Goal: Task Accomplishment & Management: Manage account settings

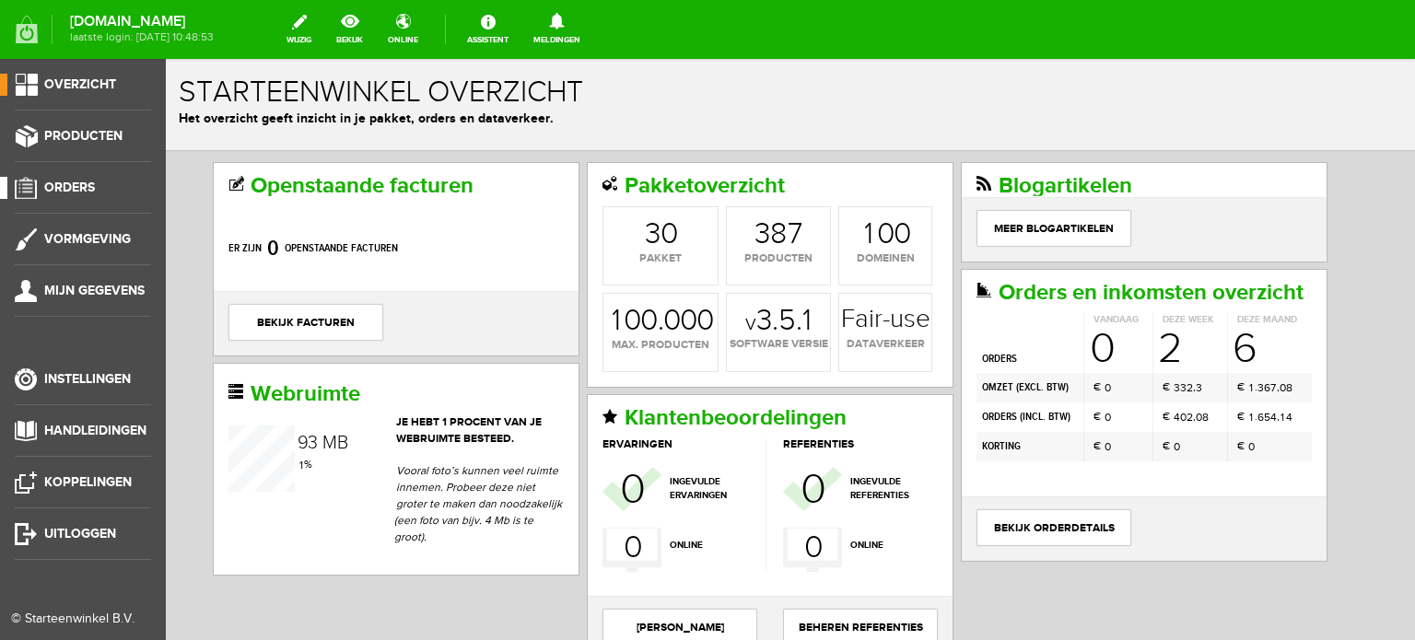
click at [75, 187] on span "Orders" at bounding box center [69, 188] width 51 height 16
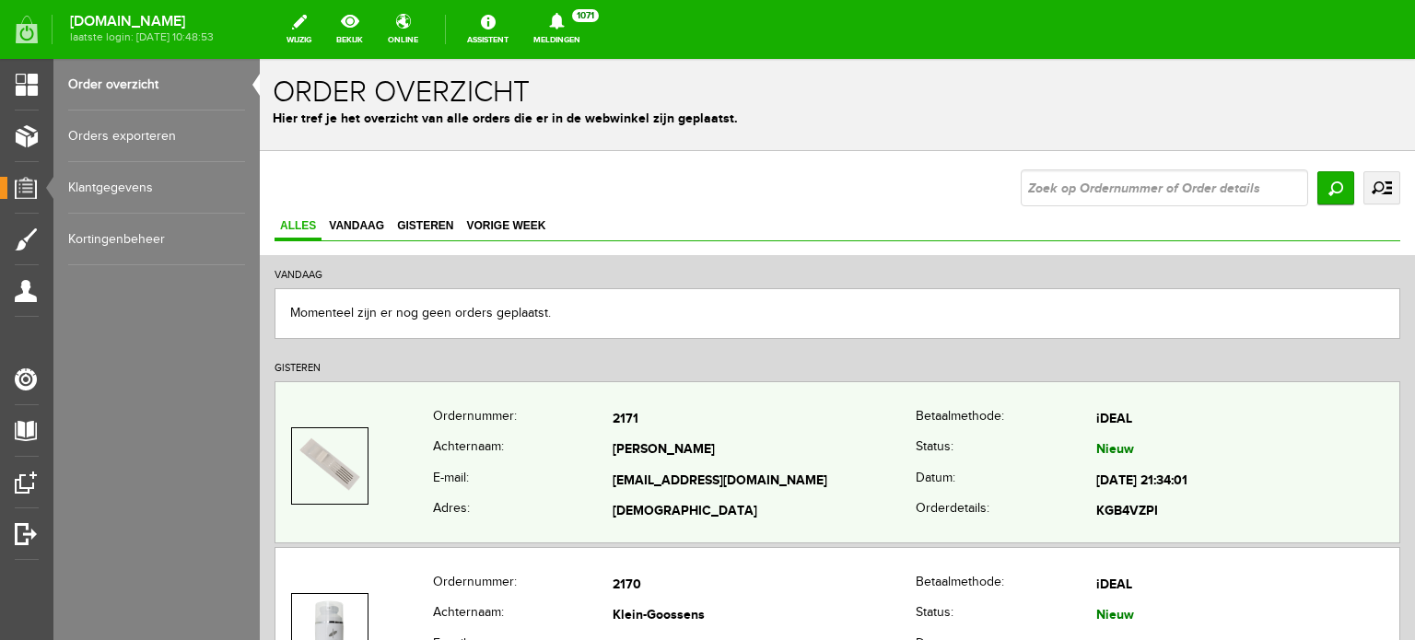
click at [667, 471] on td "Info@anneliehuidverbetering.nl" at bounding box center [764, 481] width 303 height 31
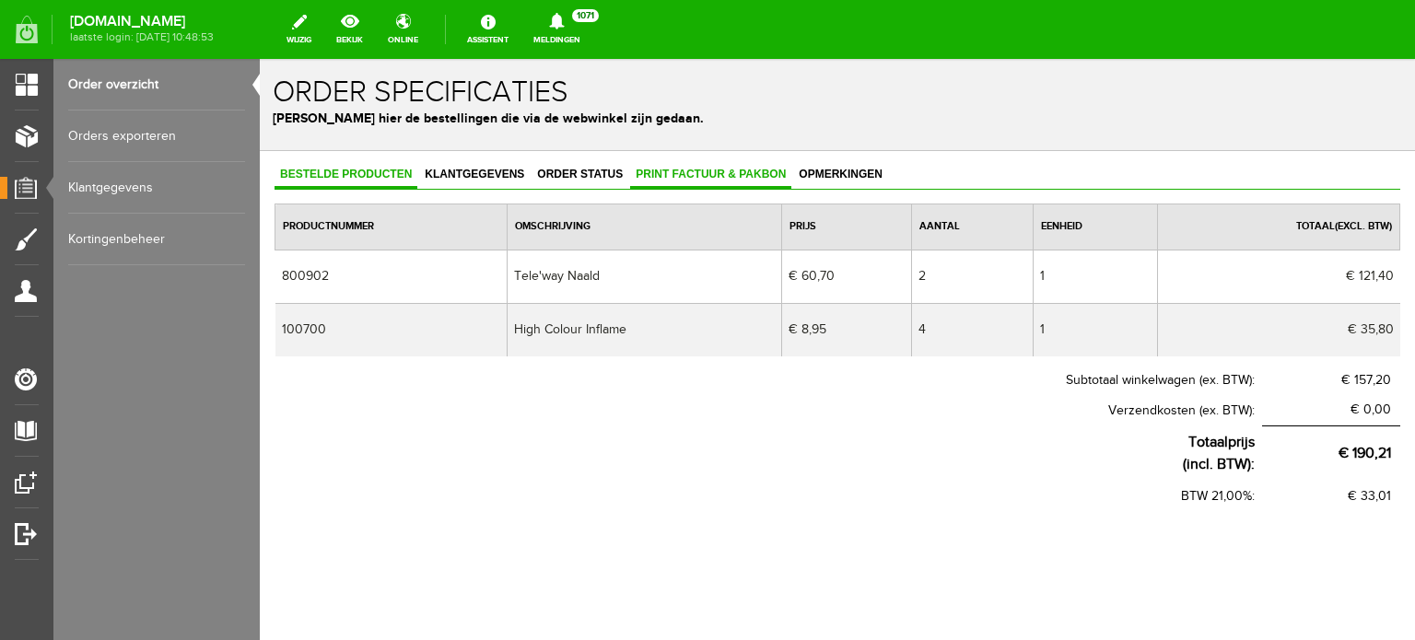
click at [745, 170] on span "Print factuur & pakbon" at bounding box center [710, 174] width 161 height 13
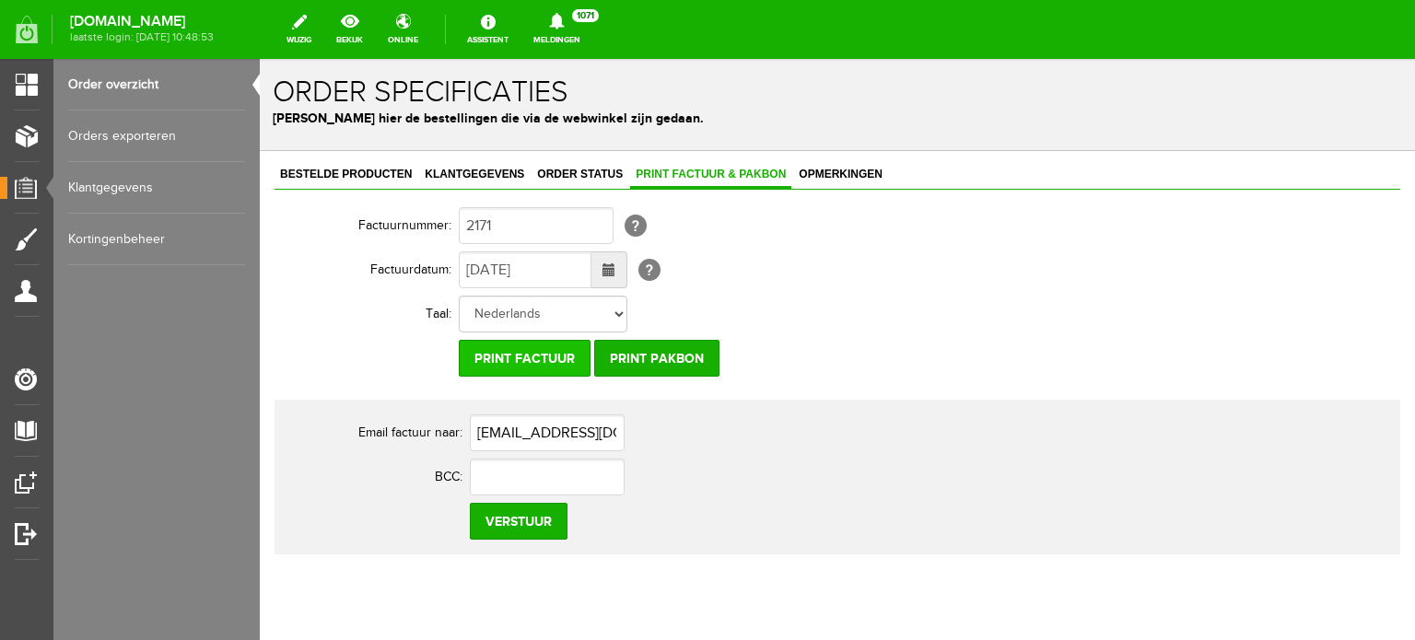
click at [526, 353] on input "Print factuur" at bounding box center [525, 358] width 132 height 37
click at [464, 174] on span "Klantgegevens" at bounding box center [474, 174] width 111 height 13
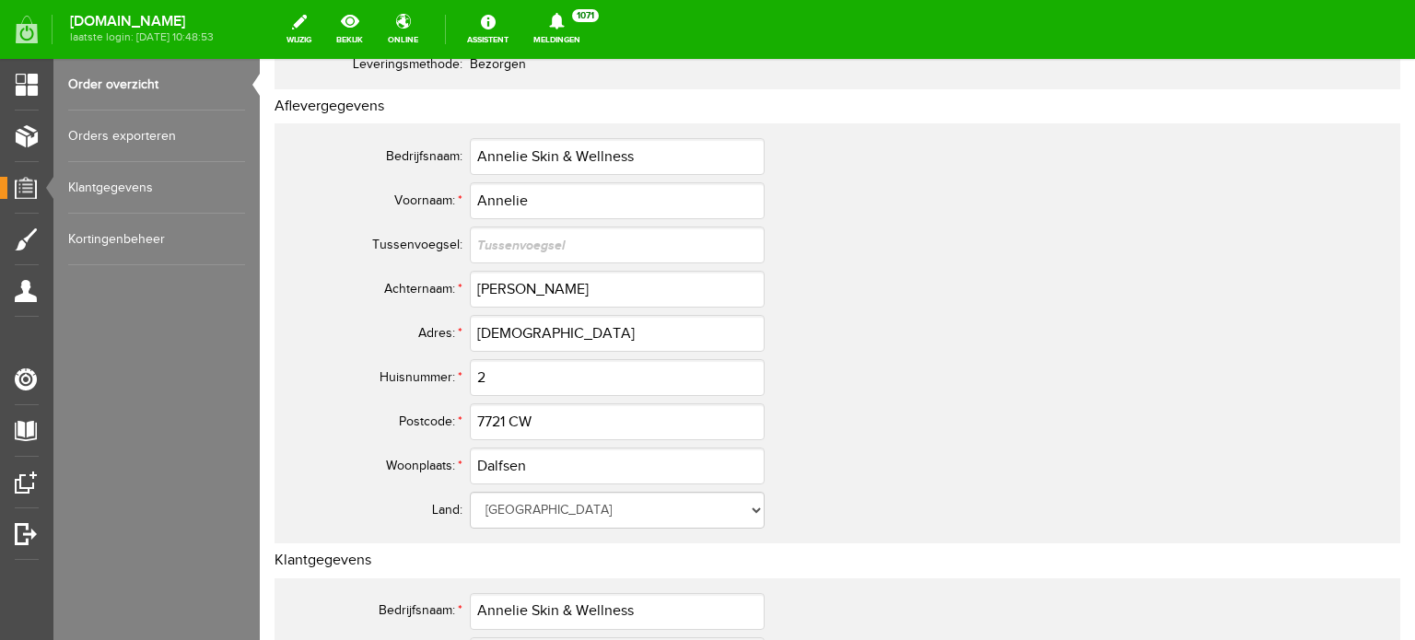
scroll to position [276, 0]
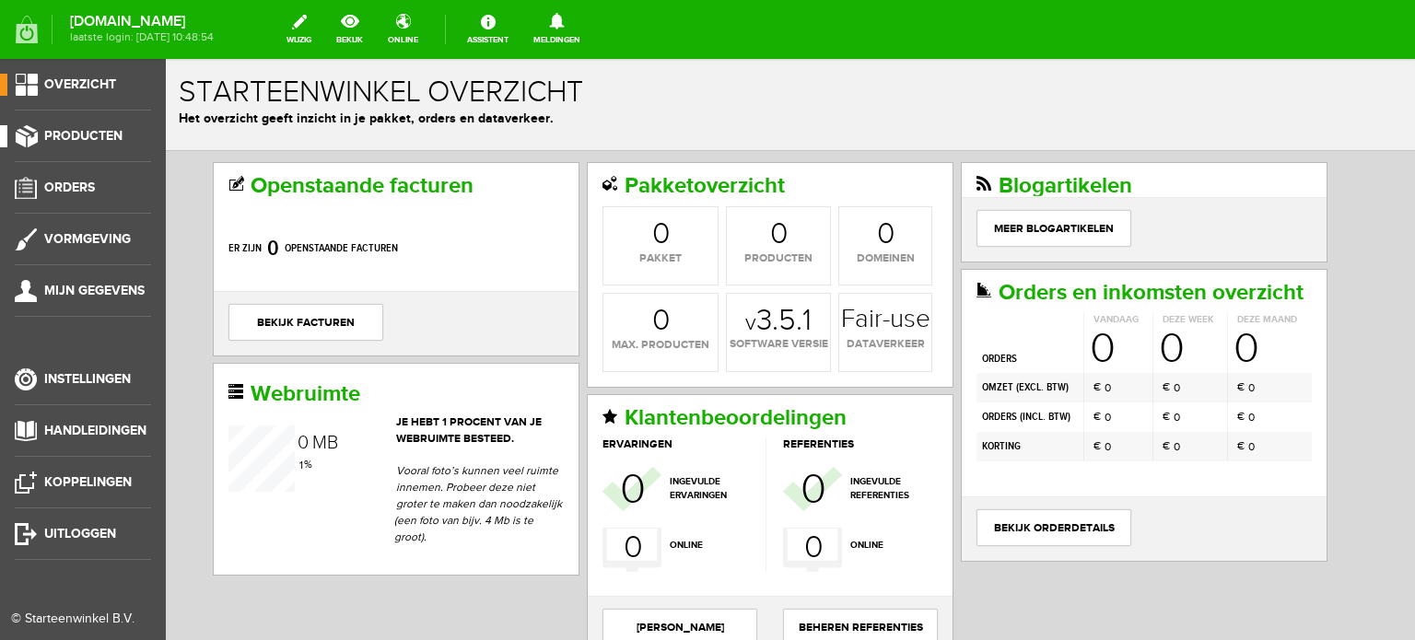
click at [101, 132] on span "Producten" at bounding box center [83, 136] width 78 height 16
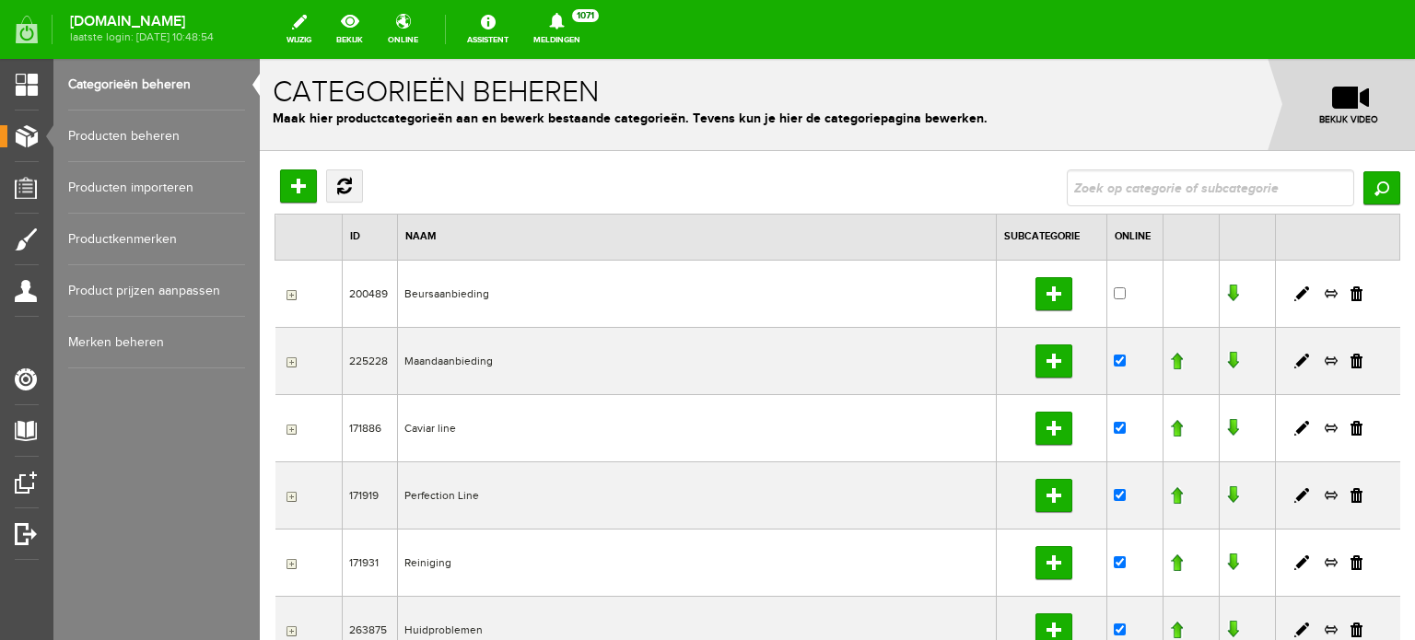
click at [155, 132] on link "Producten beheren" at bounding box center [156, 137] width 177 height 52
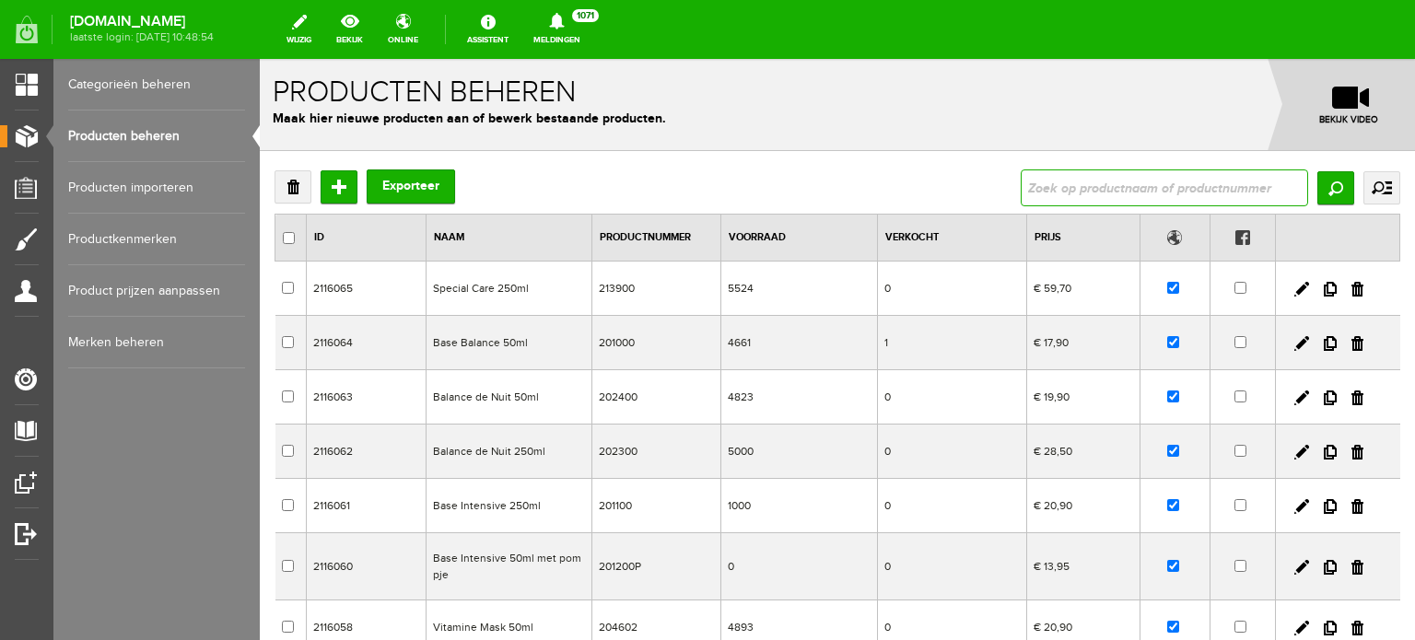
click at [1023, 191] on input "text" at bounding box center [1165, 188] width 288 height 37
type input "[MEDICAL_DATA]"
click at [1323, 183] on input "Zoeken" at bounding box center [1336, 187] width 37 height 33
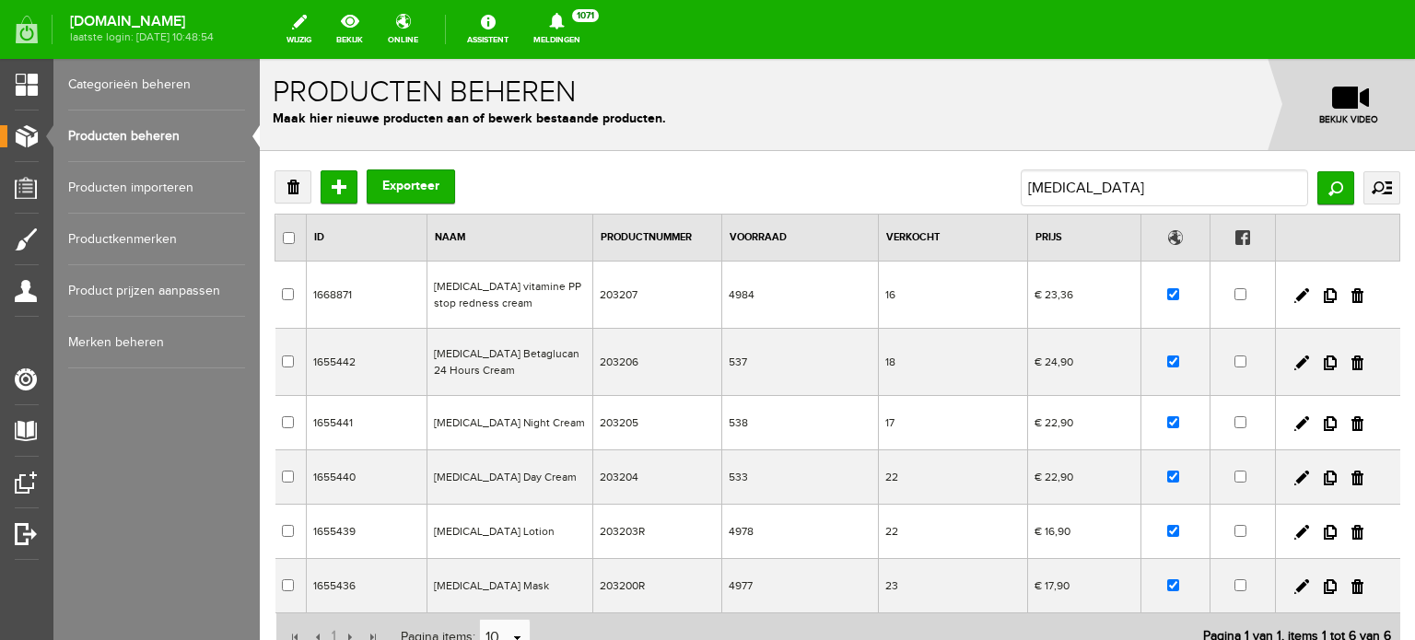
click at [482, 423] on td "[MEDICAL_DATA] Night Cream" at bounding box center [511, 423] width 166 height 54
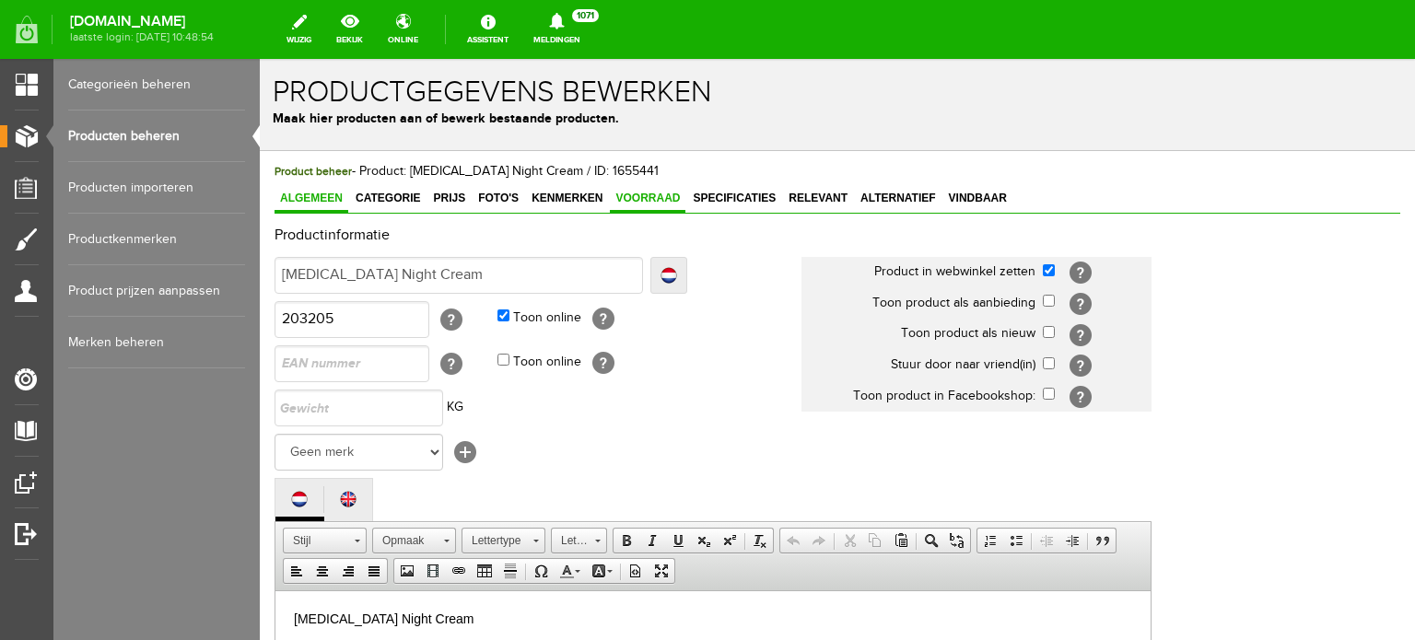
click at [664, 198] on span "Voorraad" at bounding box center [648, 198] width 76 height 13
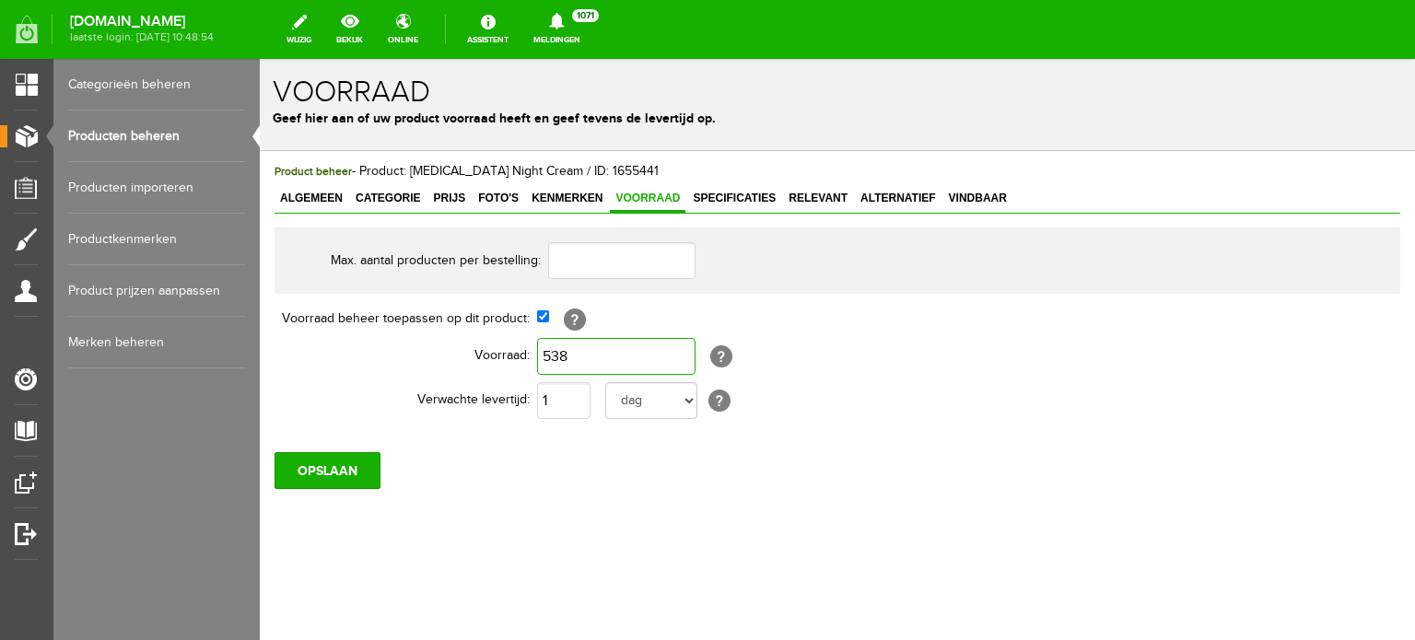
click at [575, 350] on input "538" at bounding box center [616, 356] width 159 height 37
type input "0"
click at [684, 401] on select "dag dagen week weken maand maanden jaar jaren werkdagen" at bounding box center [651, 400] width 92 height 37
select select "month"
click at [605, 382] on select "dag dagen week weken maand maanden jaar jaren werkdagen" at bounding box center [651, 400] width 92 height 37
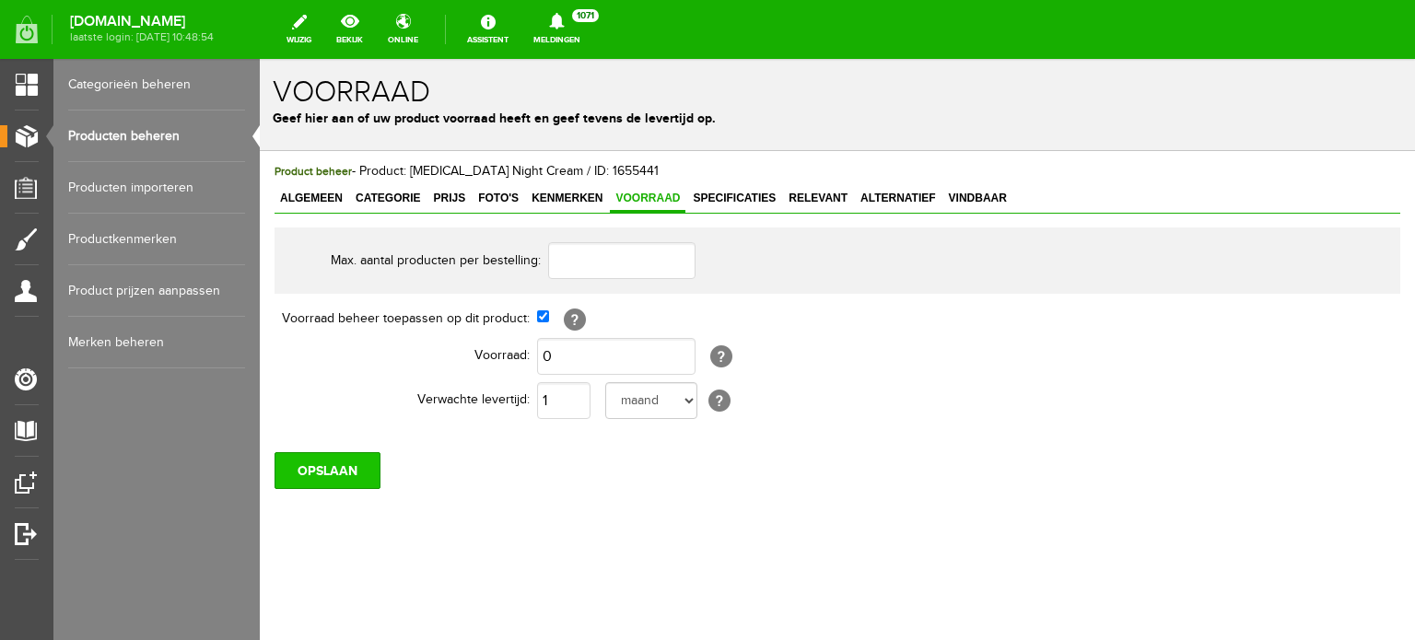
click at [358, 467] on input "OPSLAAN" at bounding box center [328, 470] width 106 height 37
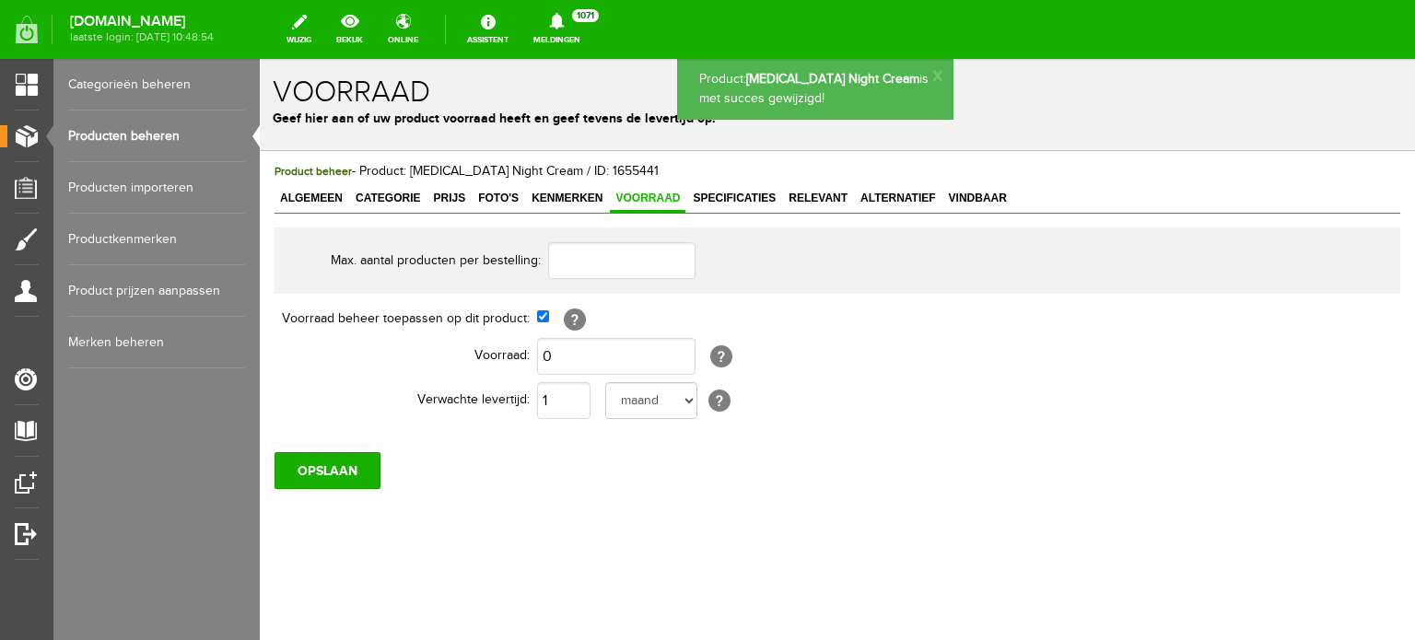
click at [166, 133] on link "Producten beheren" at bounding box center [156, 137] width 177 height 52
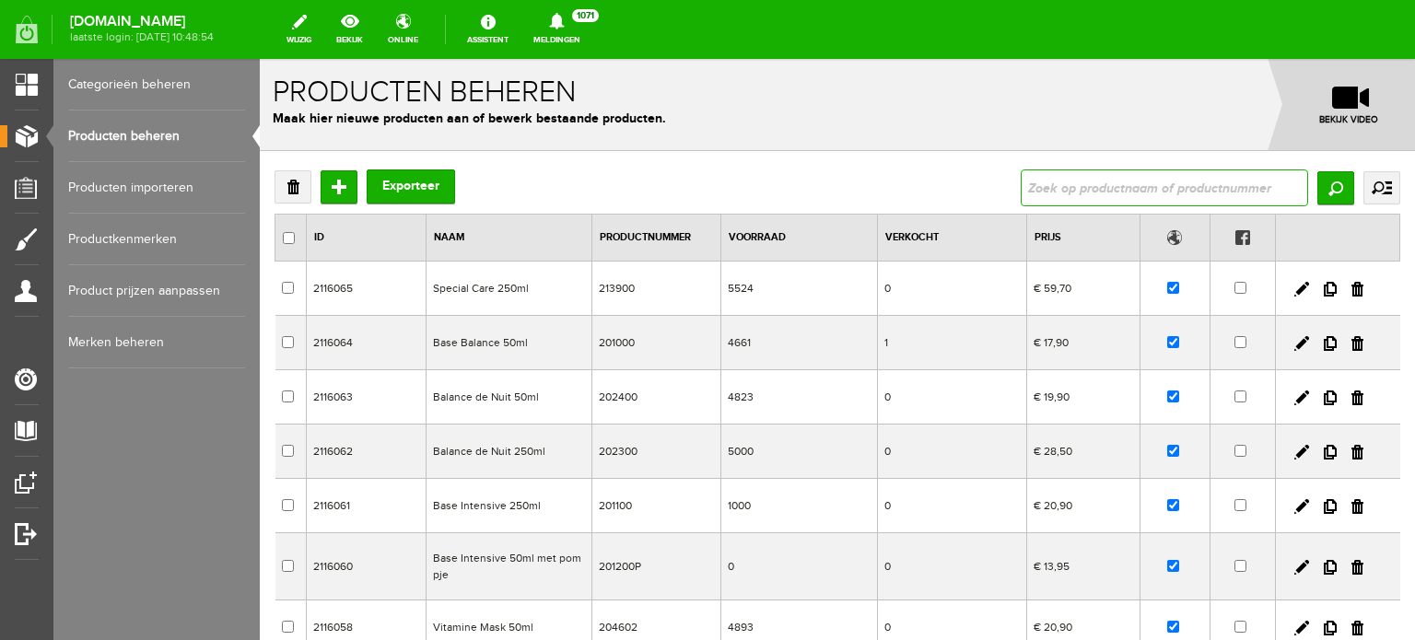
click at [1021, 189] on input "text" at bounding box center [1165, 188] width 288 height 37
type input "[MEDICAL_DATA]"
click at [1331, 189] on input "Zoeken" at bounding box center [1336, 187] width 37 height 33
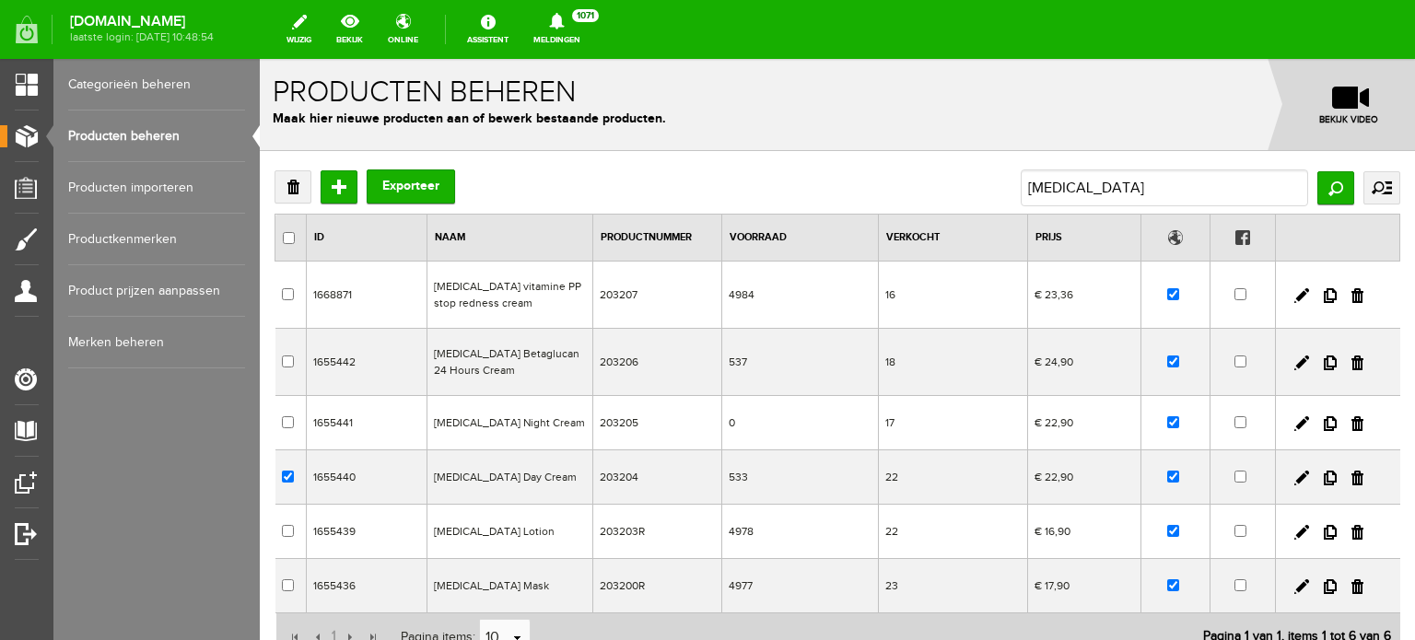
click at [499, 475] on td "[MEDICAL_DATA] Day Cream" at bounding box center [511, 478] width 166 height 54
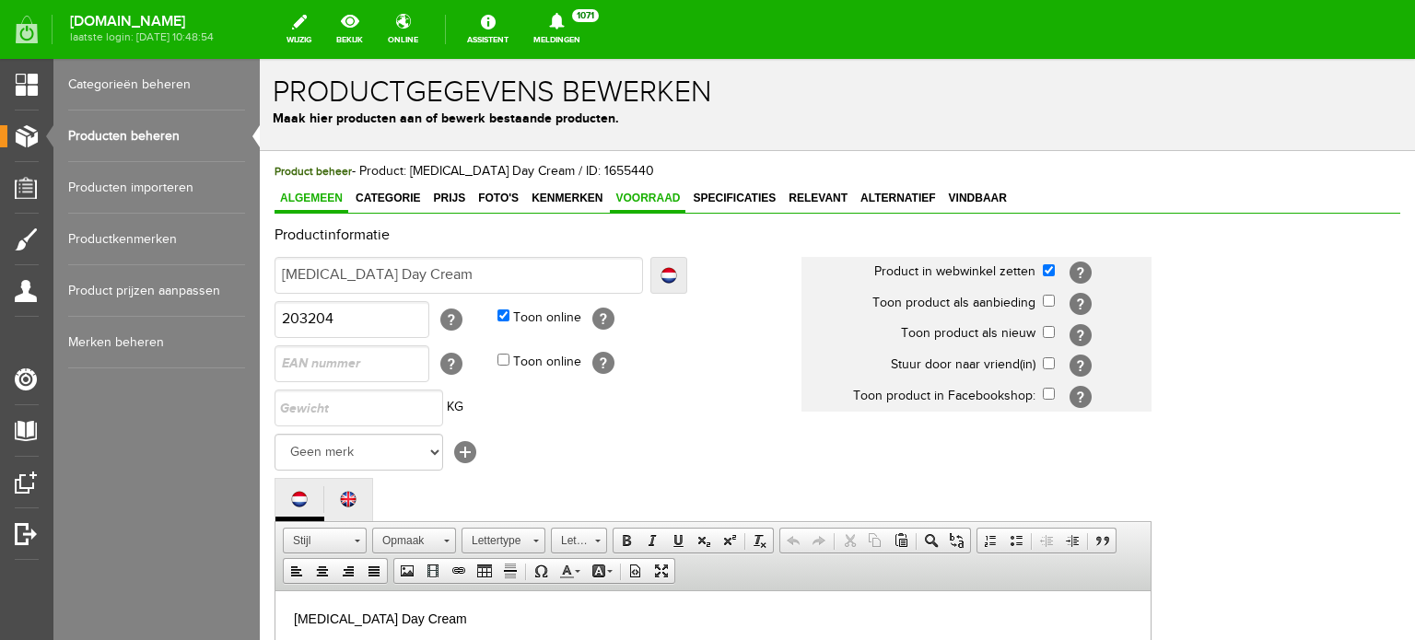
click at [660, 198] on span "Voorraad" at bounding box center [648, 198] width 76 height 13
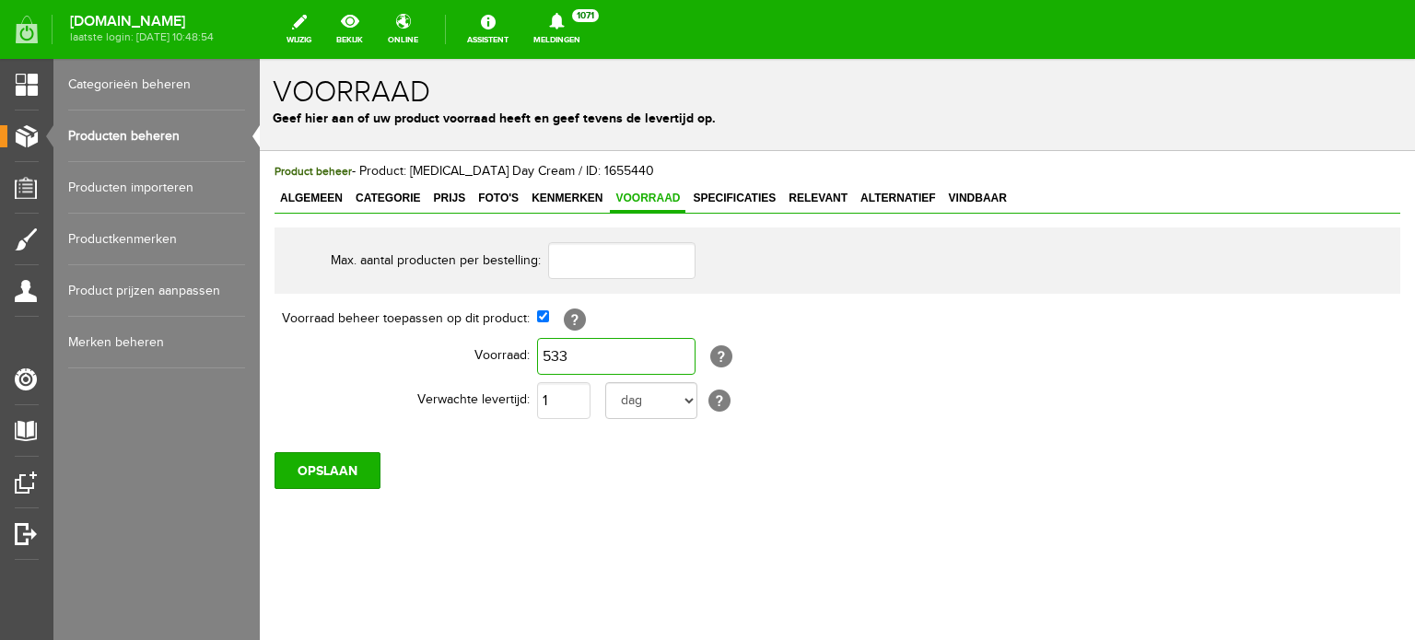
click at [570, 357] on input "533" at bounding box center [616, 356] width 159 height 37
type input "5.000"
click at [354, 467] on input "OPSLAAN" at bounding box center [328, 470] width 106 height 37
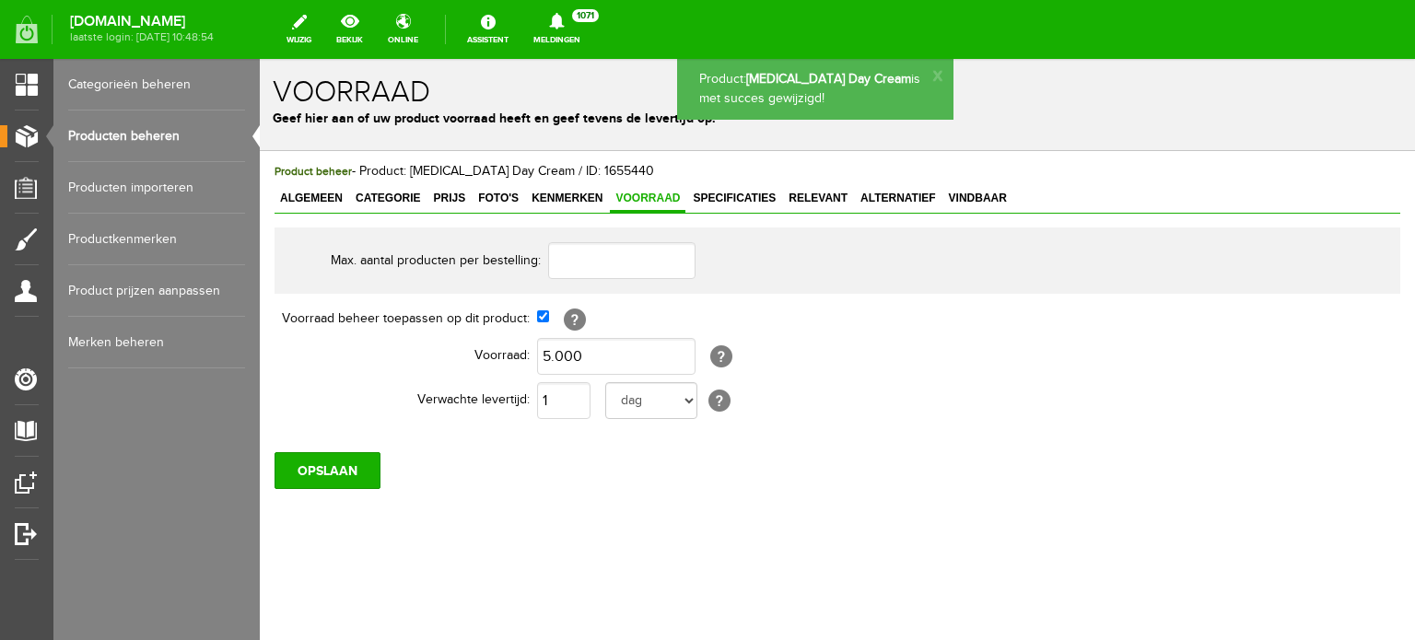
click at [156, 135] on link "Producten beheren" at bounding box center [156, 137] width 177 height 52
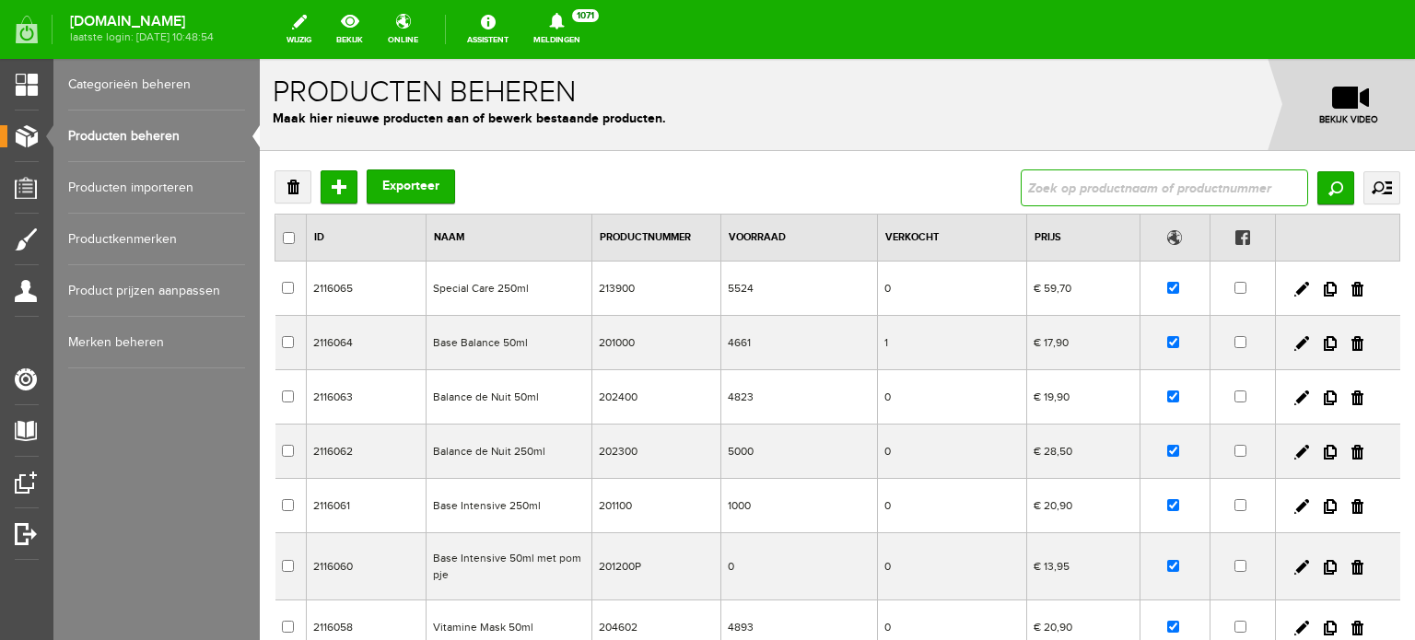
click at [1031, 190] on input "text" at bounding box center [1165, 188] width 288 height 37
type input "[MEDICAL_DATA]"
click at [1318, 182] on input "Zoeken" at bounding box center [1336, 187] width 37 height 33
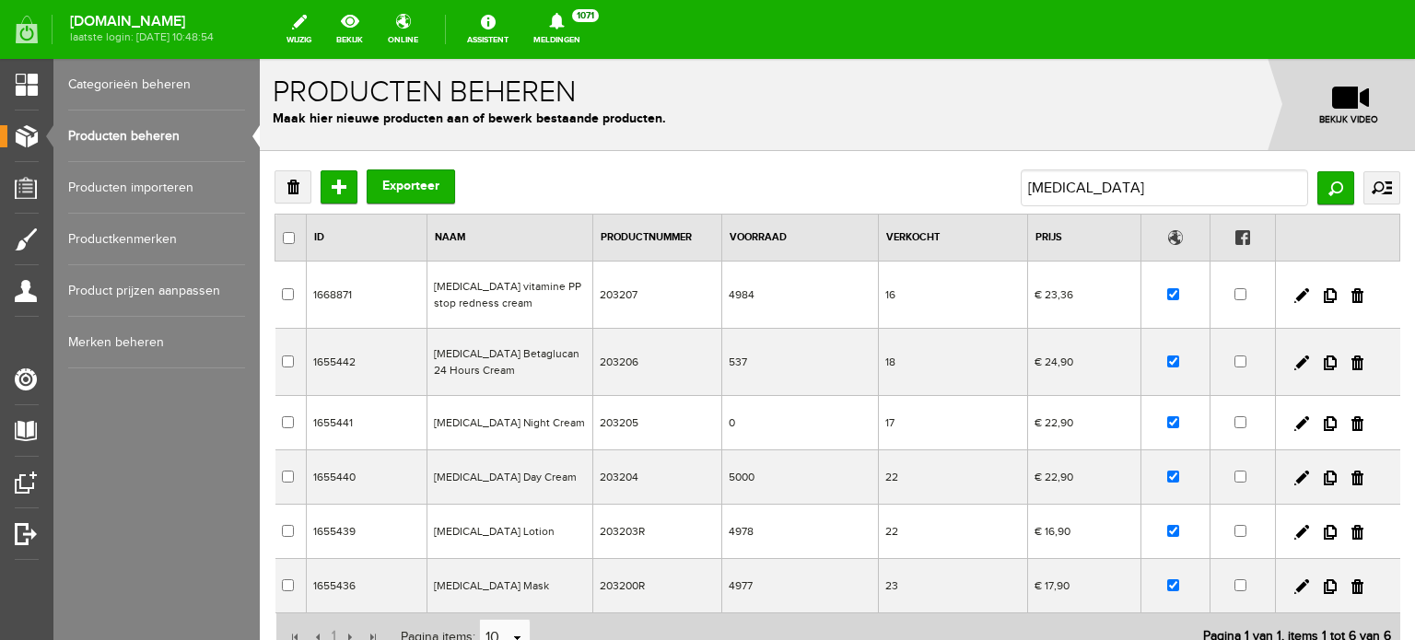
click at [526, 353] on td "[MEDICAL_DATA] Betaglucan 24 Hours Cream" at bounding box center [511, 362] width 166 height 67
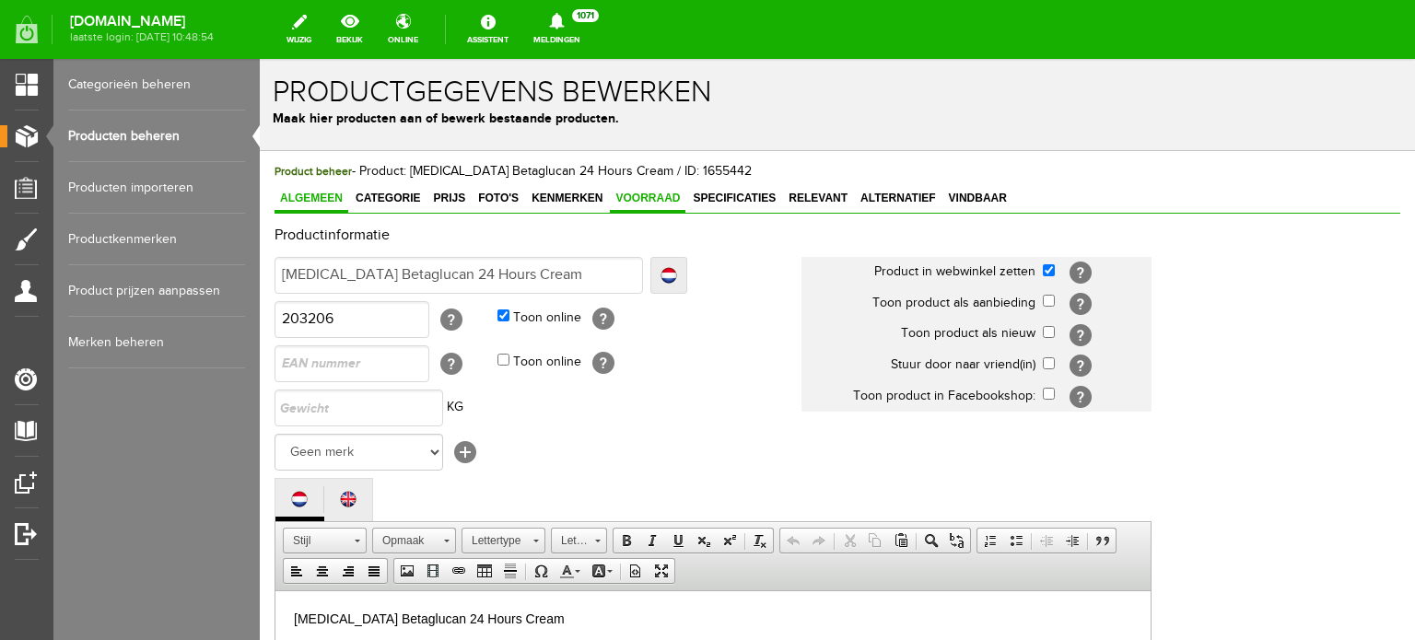
click at [664, 194] on span "Voorraad" at bounding box center [648, 198] width 76 height 13
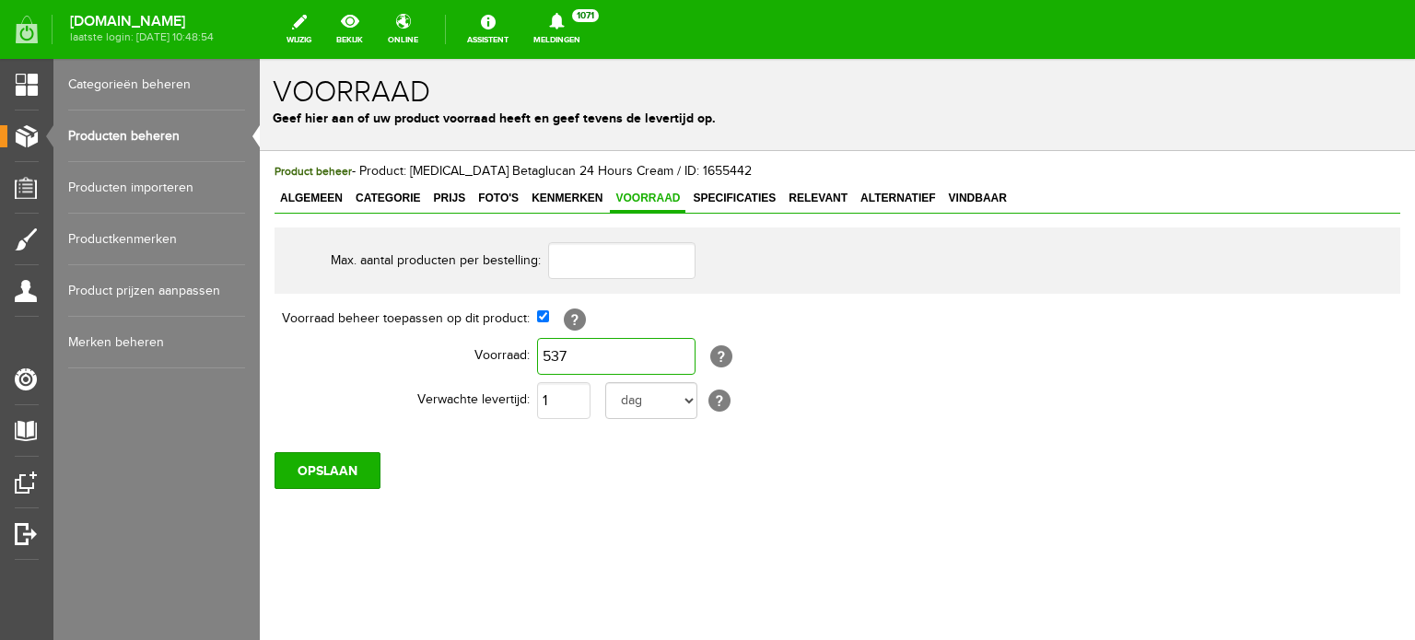
click at [570, 358] on input "537" at bounding box center [616, 356] width 159 height 37
type input "5.000"
click at [350, 461] on input "OPSLAAN" at bounding box center [328, 470] width 106 height 37
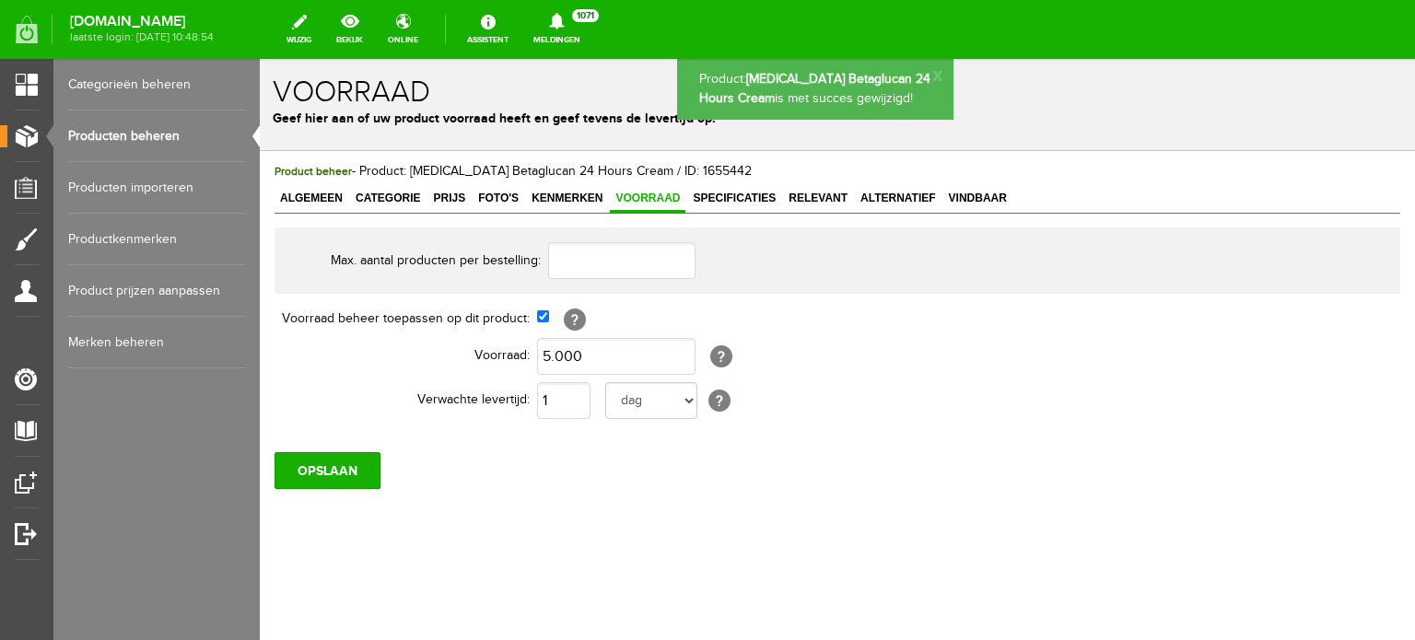
click at [123, 133] on link "Producten beheren" at bounding box center [156, 137] width 177 height 52
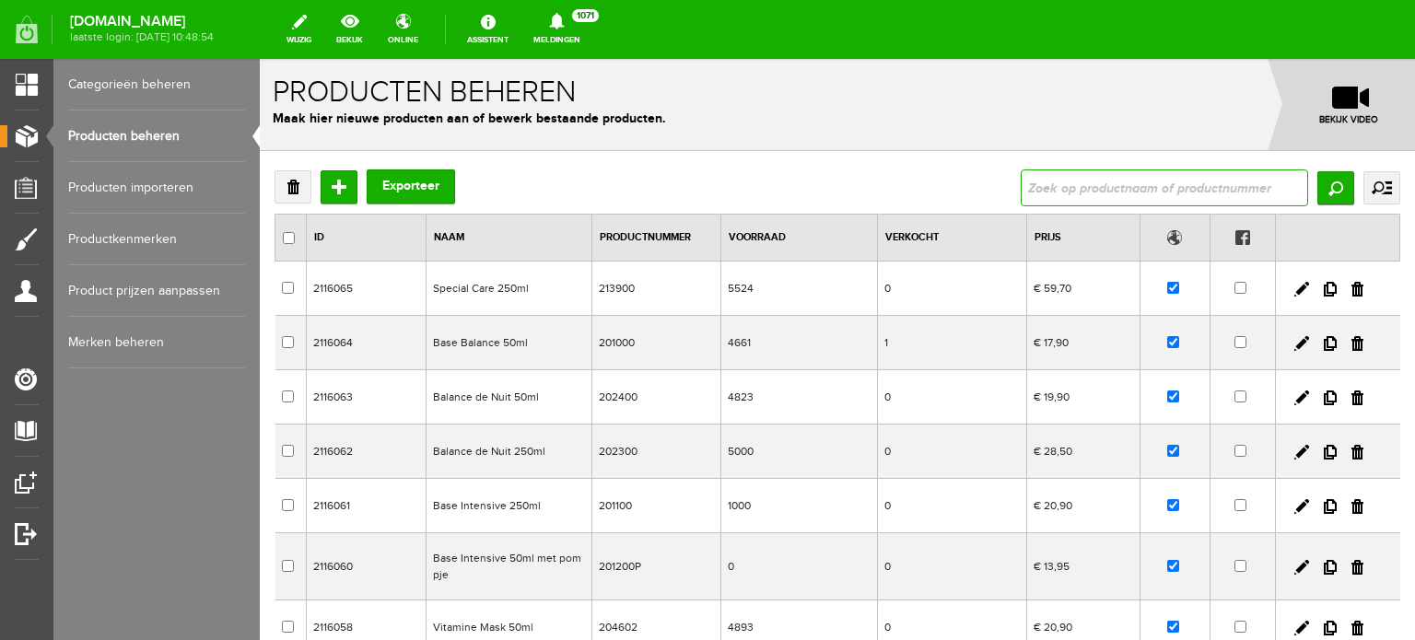
click at [1022, 191] on input "text" at bounding box center [1165, 188] width 288 height 37
type input "[MEDICAL_DATA]"
click at [1323, 187] on input "Zoeken" at bounding box center [1336, 187] width 37 height 33
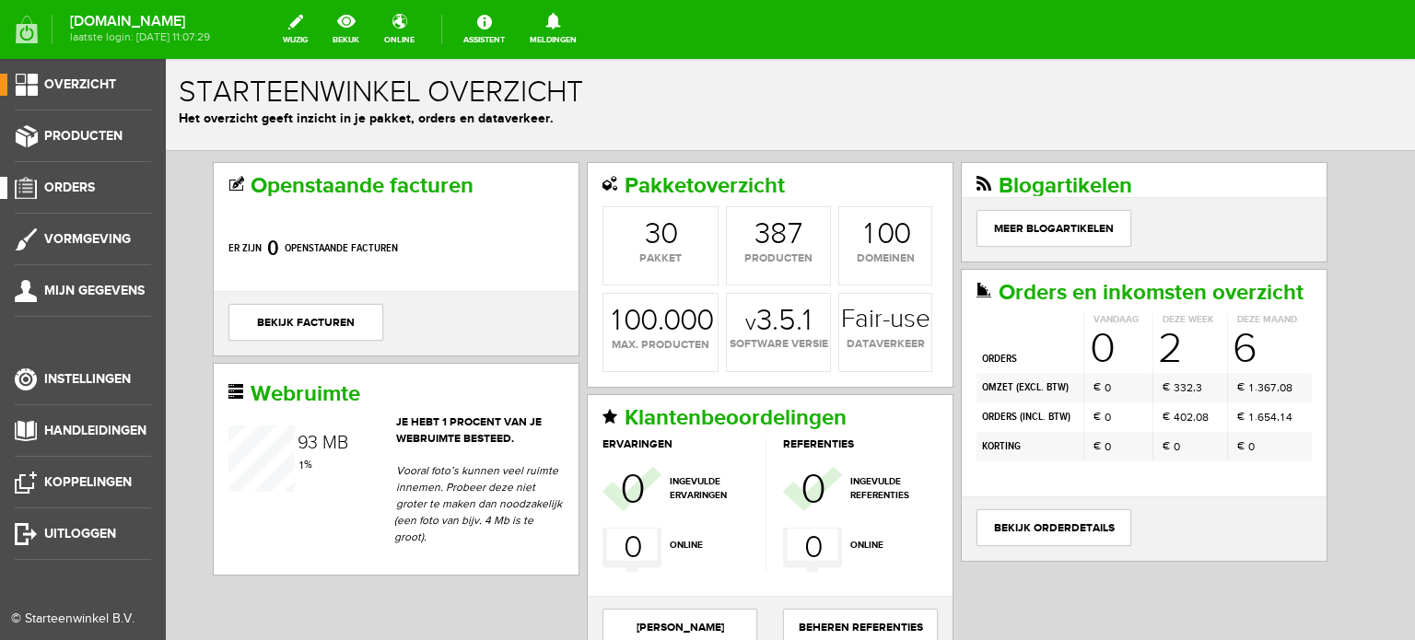
click at [90, 183] on span "Orders" at bounding box center [69, 188] width 51 height 16
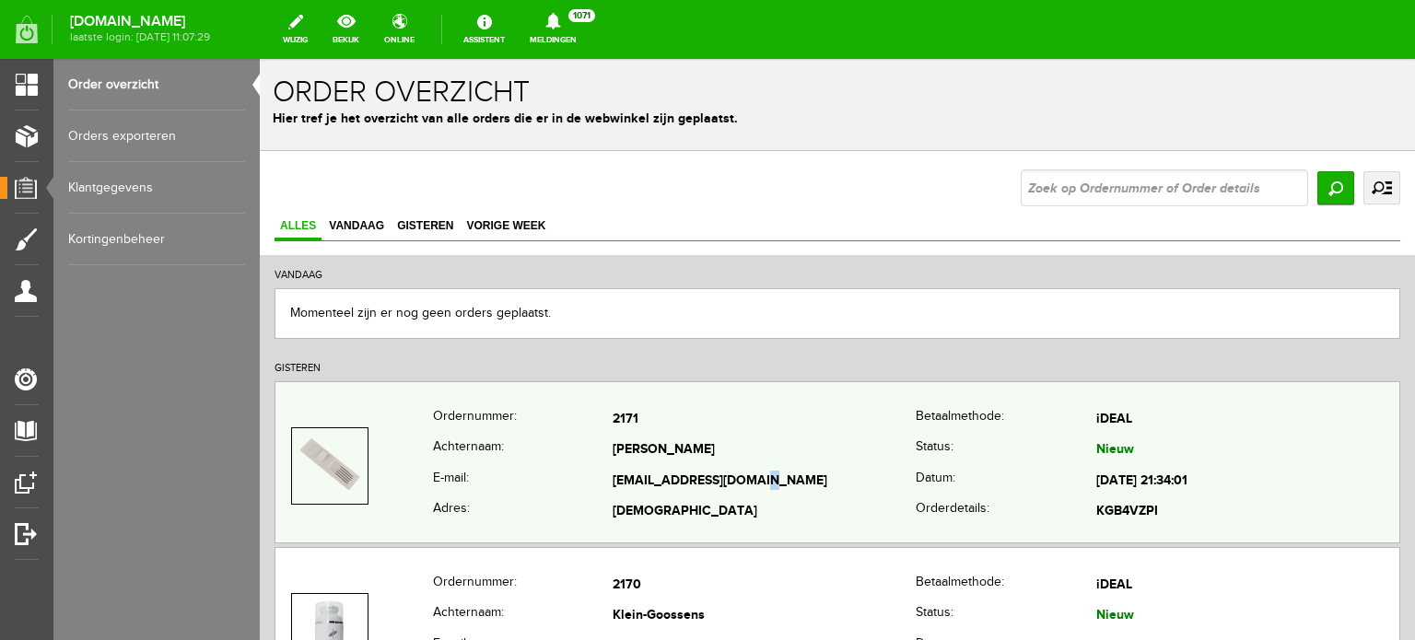
click at [636, 477] on td "Info@anneliehuidverbetering.nl" at bounding box center [764, 481] width 303 height 31
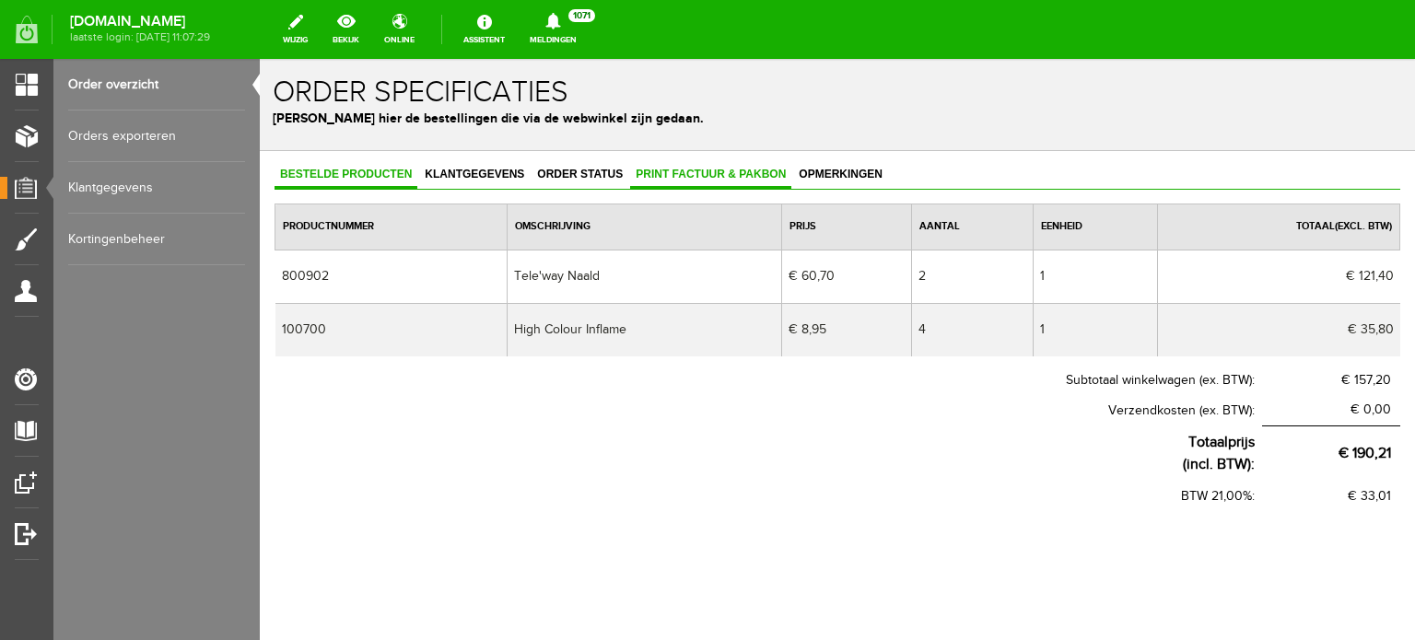
click at [738, 169] on span "Print factuur & pakbon" at bounding box center [710, 174] width 161 height 13
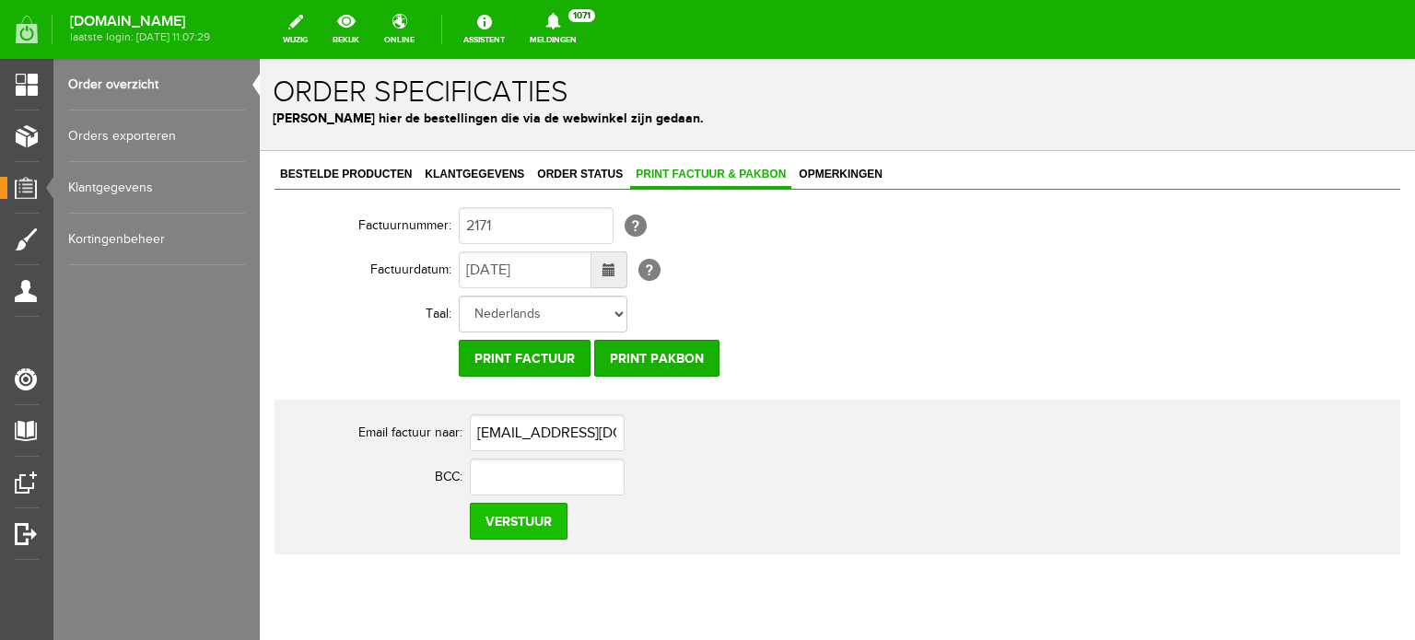
click at [547, 523] on input "Verstuur" at bounding box center [519, 521] width 98 height 37
